Goal: Transaction & Acquisition: Download file/media

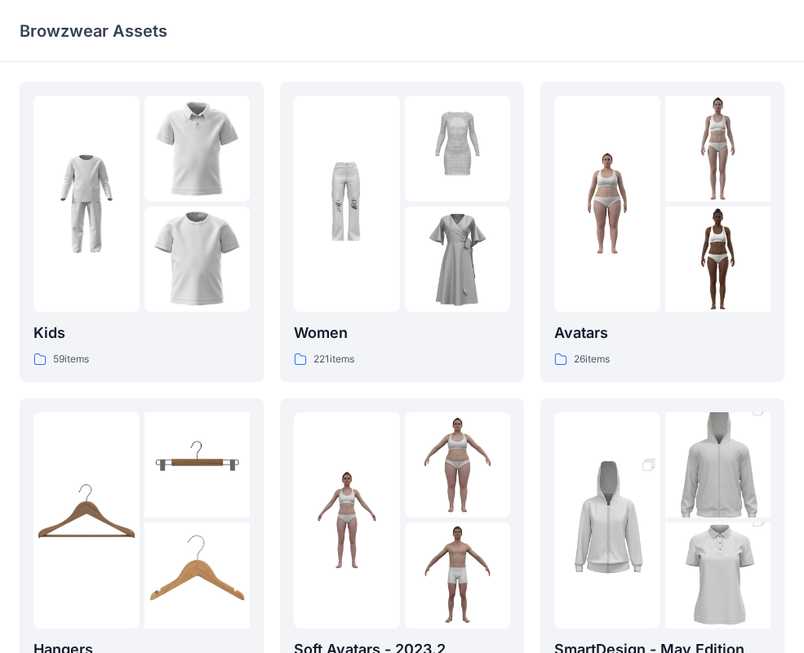
scroll to position [407, 0]
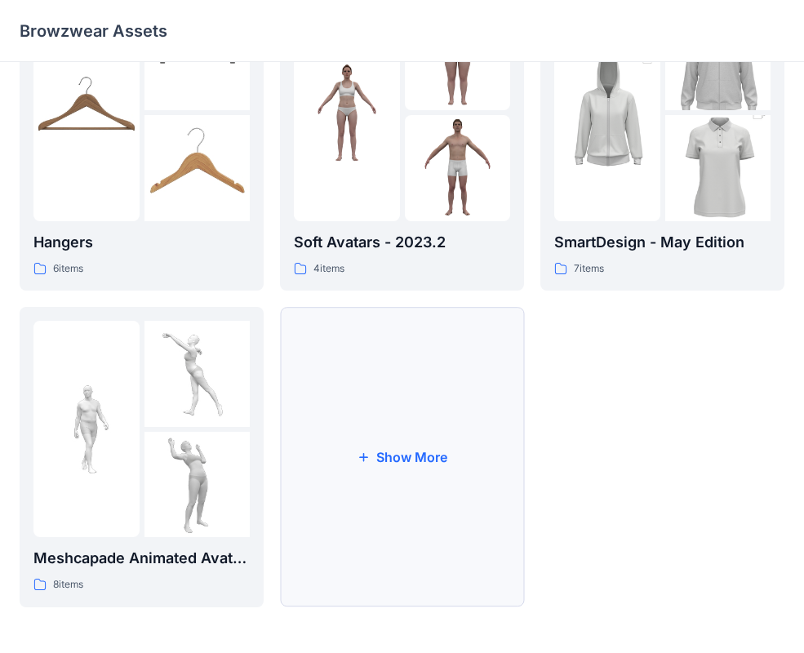
click at [385, 474] on button "Show More" at bounding box center [402, 457] width 244 height 300
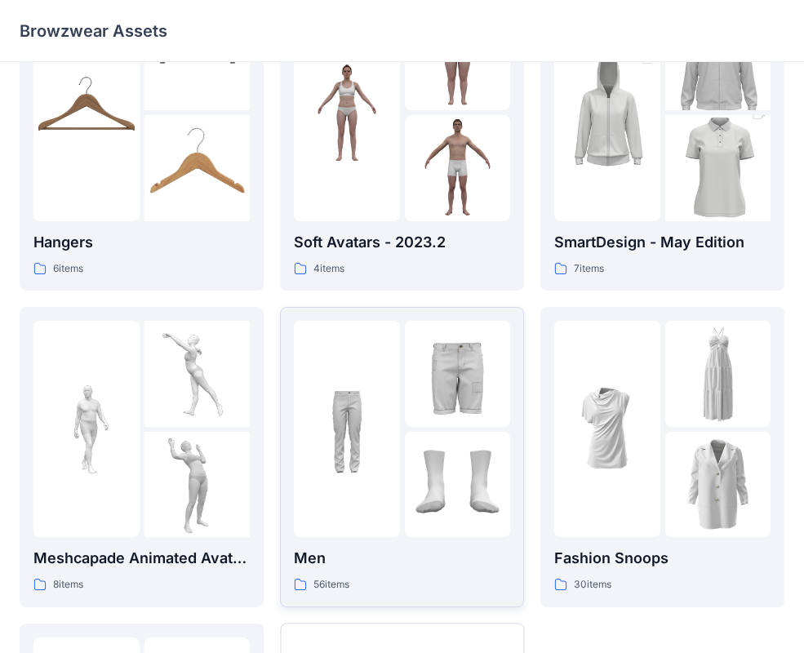
scroll to position [471, 0]
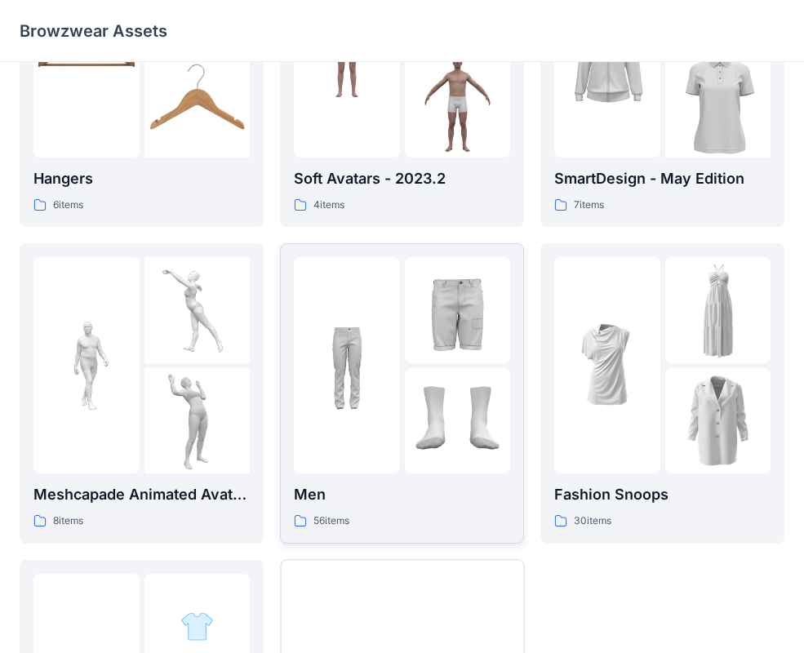
click at [405, 444] on div at bounding box center [458, 421] width 106 height 106
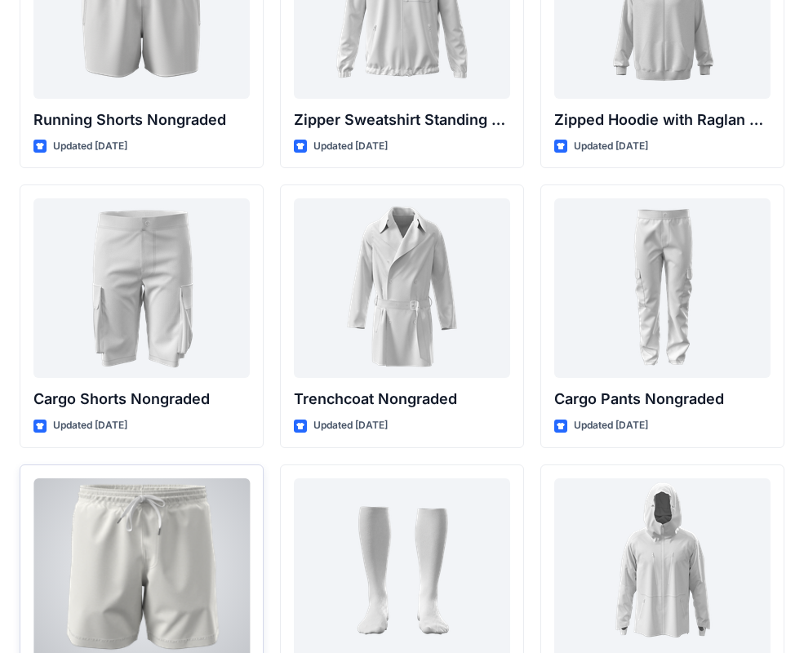
scroll to position [2183, 0]
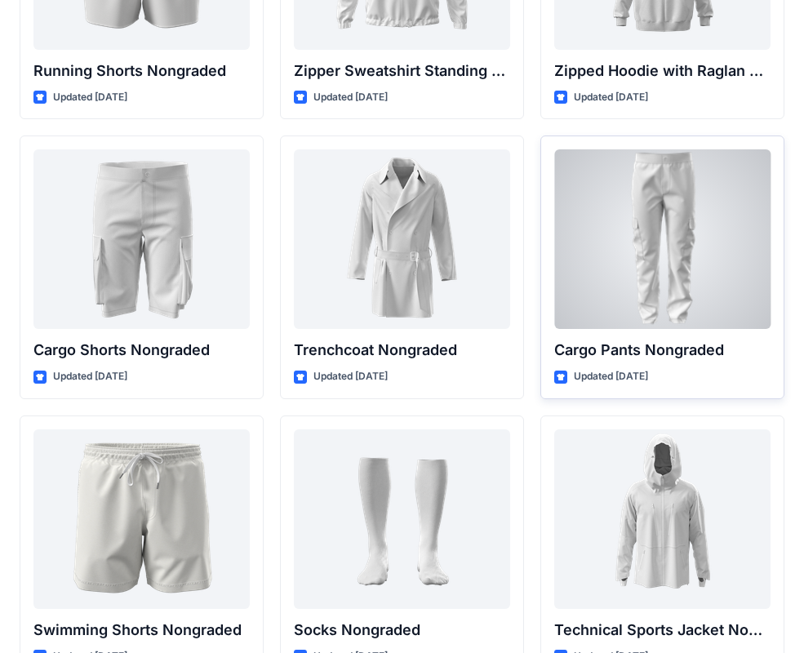
click at [586, 260] on div at bounding box center [662, 239] width 216 height 180
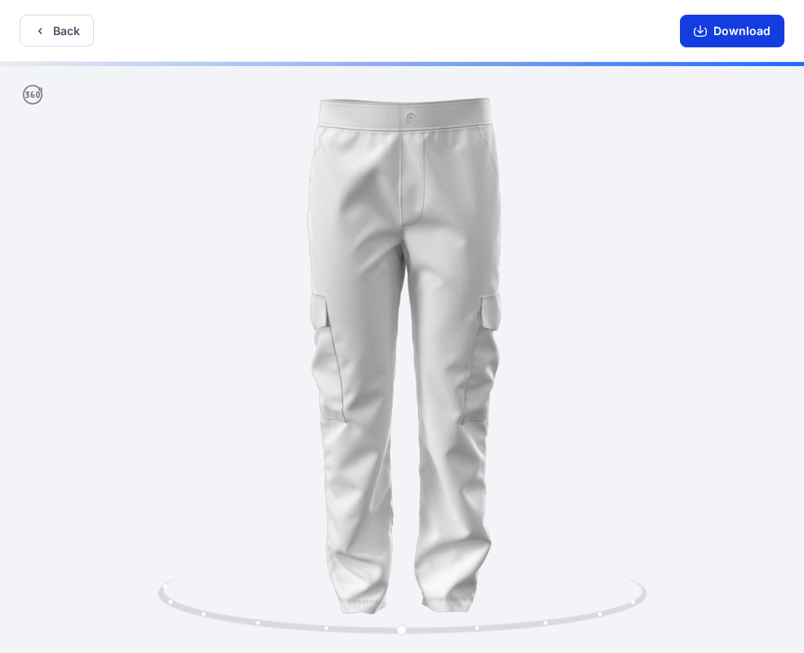
click at [717, 41] on button "Download" at bounding box center [732, 31] width 105 height 33
